Goal: Task Accomplishment & Management: Manage account settings

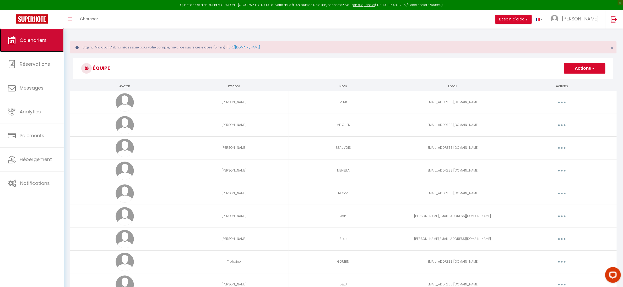
click at [30, 40] on span "Calendriers" at bounding box center [33, 40] width 27 height 7
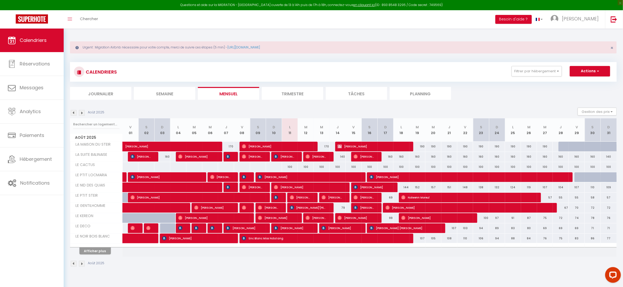
click at [290, 166] on div "100" at bounding box center [290, 167] width 16 height 10
type input "100"
type input "Lun 11 Août 2025"
type input "[DATE] Août 2025"
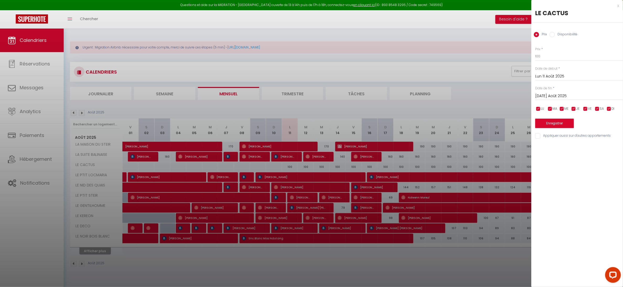
click at [555, 35] on label "Disponibilité" at bounding box center [566, 35] width 23 height 6
click at [555, 35] on input "Disponibilité" at bounding box center [551, 34] width 5 height 5
radio input "true"
radio input "false"
click at [546, 57] on select "Disponible Indisponible" at bounding box center [579, 57] width 88 height 10
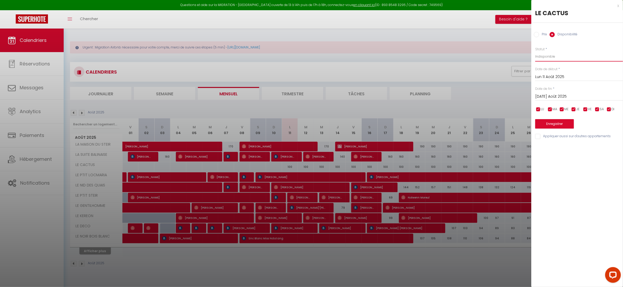
click at [535, 52] on select "Disponible Indisponible" at bounding box center [579, 57] width 88 height 10
click at [546, 56] on select "Disponible Indisponible" at bounding box center [579, 57] width 88 height 10
select select "1"
click at [535, 52] on select "Disponible Indisponible" at bounding box center [579, 57] width 88 height 10
